Goal: Task Accomplishment & Management: Use online tool/utility

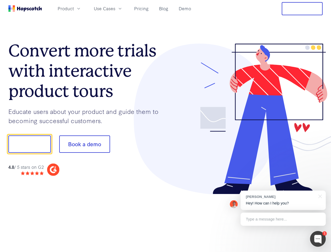
click at [166, 126] on div at bounding box center [244, 119] width 157 height 151
click at [74, 8] on span "Product" at bounding box center [66, 8] width 16 height 7
click at [115, 8] on span "Use Cases" at bounding box center [105, 8] width 22 height 7
click at [302, 9] on button "Free Trial" at bounding box center [302, 8] width 41 height 13
click at [29, 144] on button "Show me!" at bounding box center [29, 143] width 42 height 17
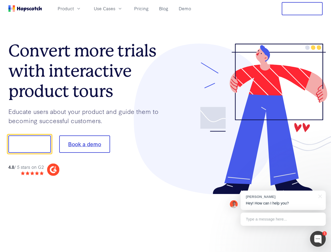
click at [84, 144] on button "Book a demo" at bounding box center [84, 143] width 51 height 17
click at [318, 239] on div at bounding box center [318, 239] width 16 height 16
click at [283, 200] on div "[PERSON_NAME] Hey! How can I help you?" at bounding box center [283, 199] width 85 height 19
click at [319, 252] on div "1 [PERSON_NAME] Hey! How can I help you? Type a message here... Free live chat …" at bounding box center [165, 252] width 331 height 0
click at [283, 219] on div at bounding box center [277, 178] width 98 height 105
